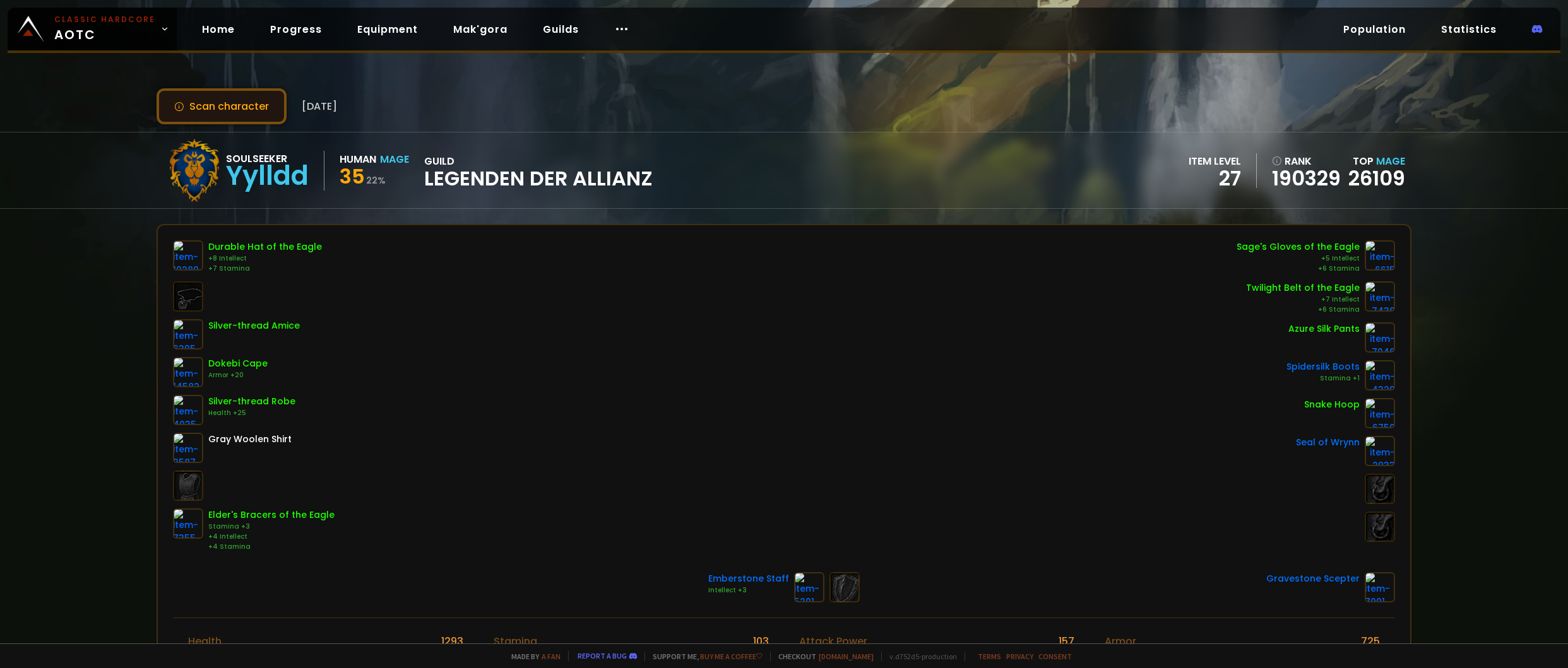
click at [209, 117] on button "Scan character" at bounding box center [221, 106] width 130 height 36
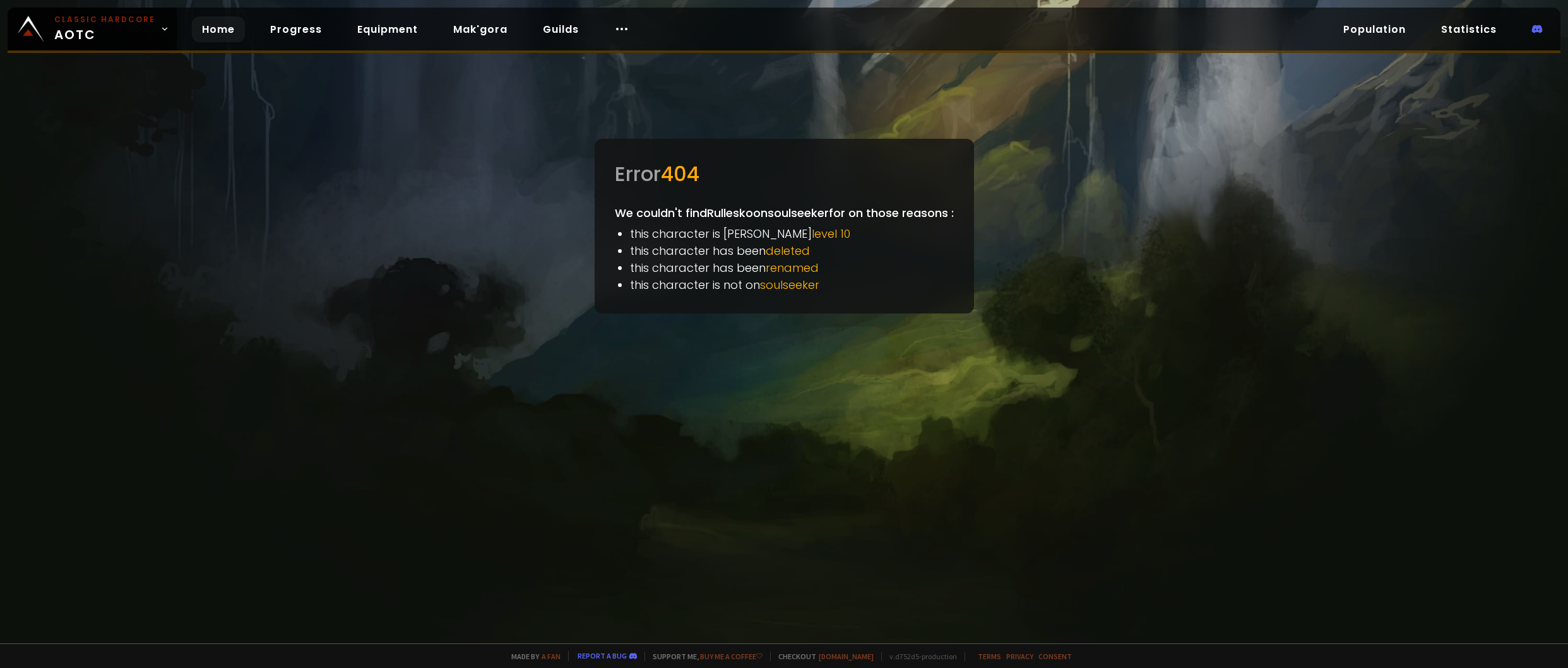
click at [228, 33] on link "Home" at bounding box center [218, 29] width 53 height 26
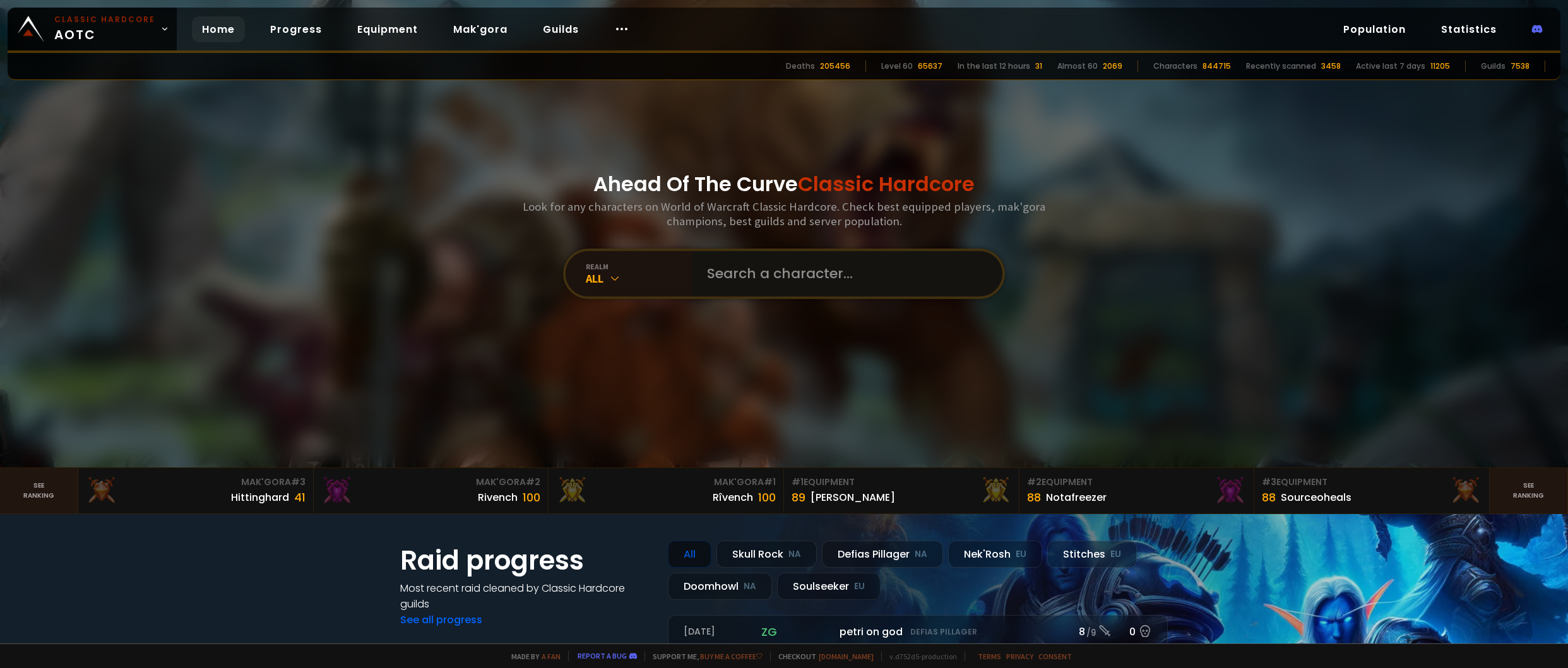
click at [801, 274] on input "text" at bounding box center [843, 274] width 288 height 45
type input "Rullesko"
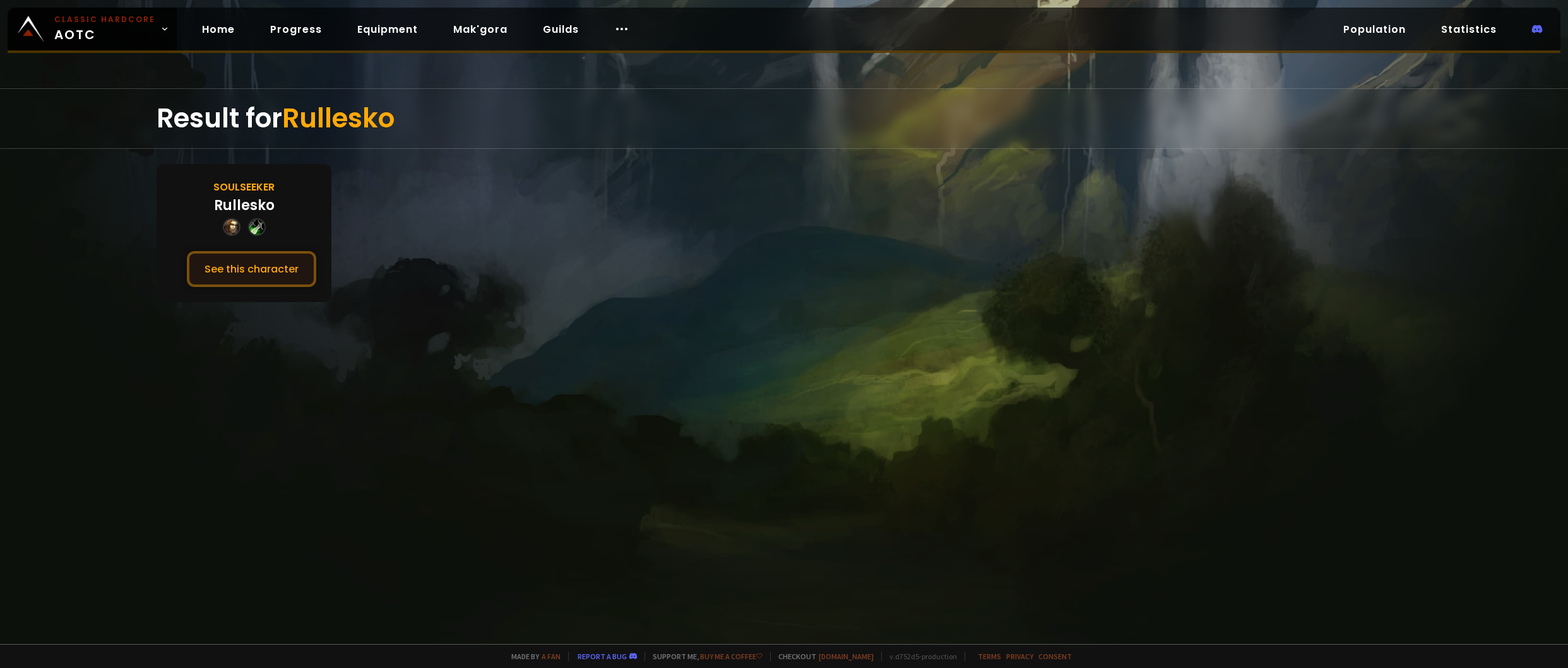
click at [268, 262] on button "See this character" at bounding box center [251, 269] width 130 height 36
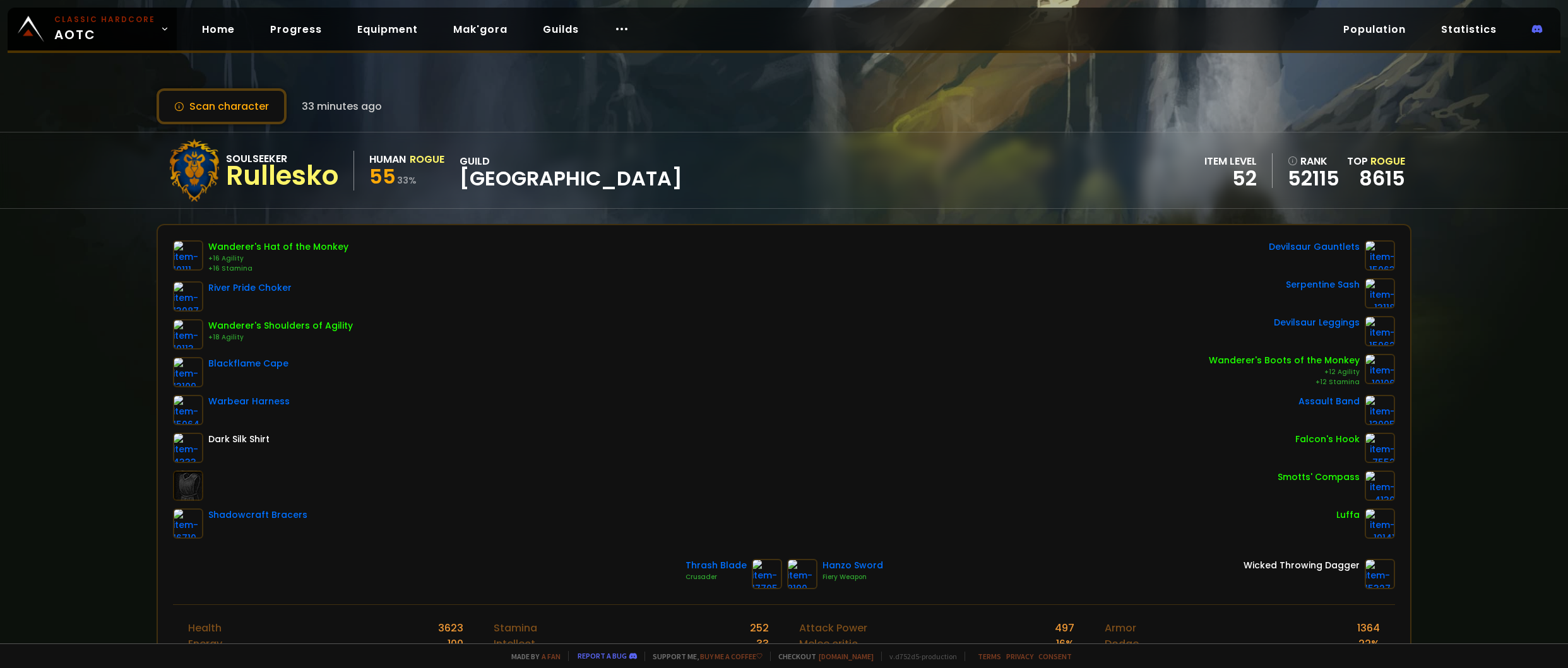
click at [73, 259] on div "Scan character 33 minutes ago Soulseeker Rullesko Human Rogue 55 33 % guild Nor…" at bounding box center [784, 322] width 1568 height 643
